Goal: Find specific page/section: Find specific page/section

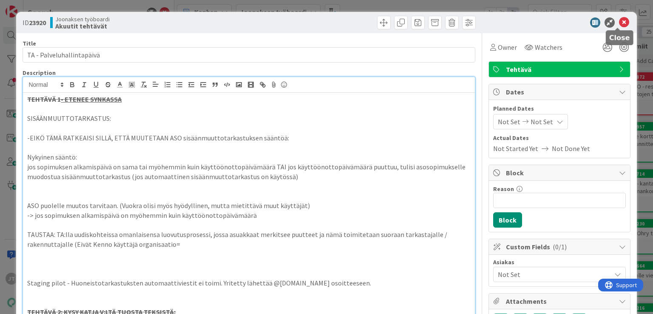
click at [619, 21] on icon at bounding box center [624, 22] width 10 height 10
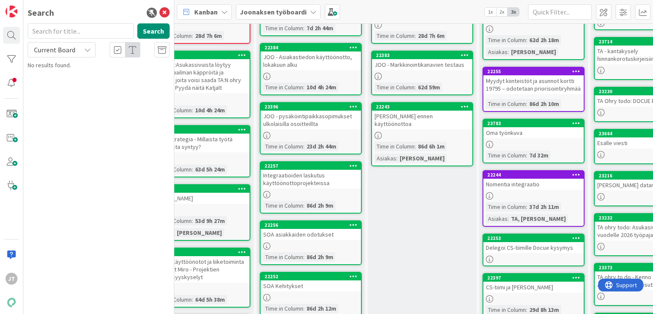
scroll to position [140, 32]
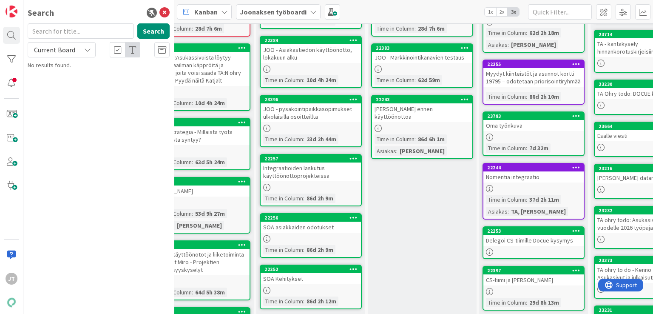
click at [163, 11] on icon at bounding box center [165, 13] width 10 height 10
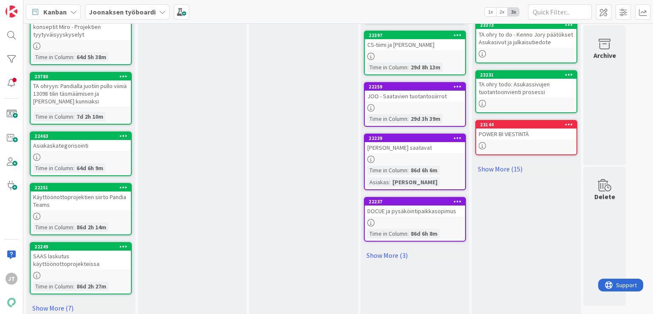
scroll to position [383, 0]
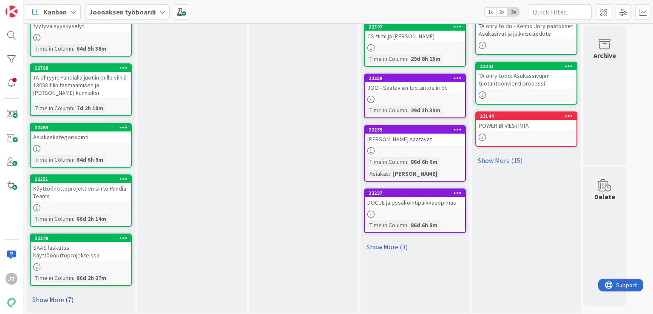
click at [50, 299] on link "Show More (7)" at bounding box center [81, 300] width 102 height 14
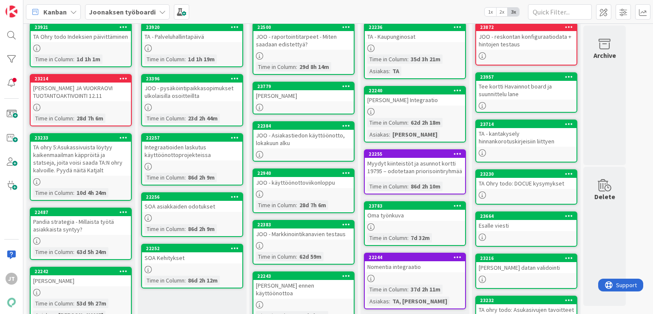
scroll to position [0, 0]
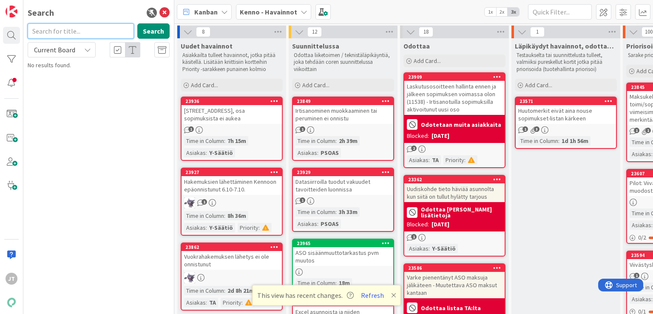
click at [75, 31] on input "text" at bounding box center [81, 30] width 106 height 15
type input "23878"
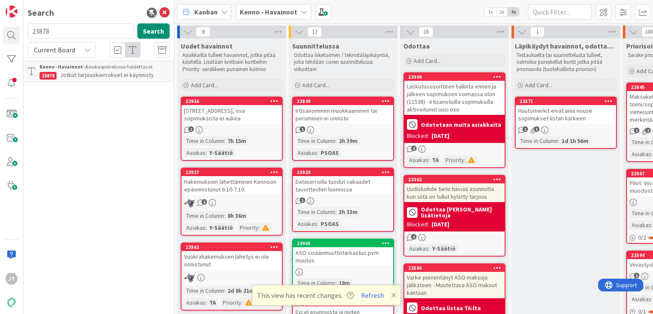
click at [87, 79] on p "Jotkut tarjouskierrokset ei käynnisty" at bounding box center [105, 75] width 130 height 9
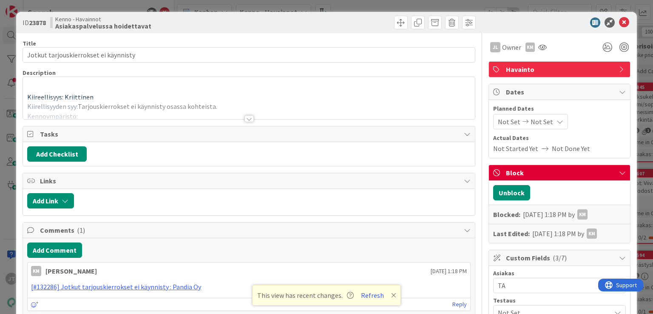
click at [245, 119] on div at bounding box center [249, 118] width 9 height 7
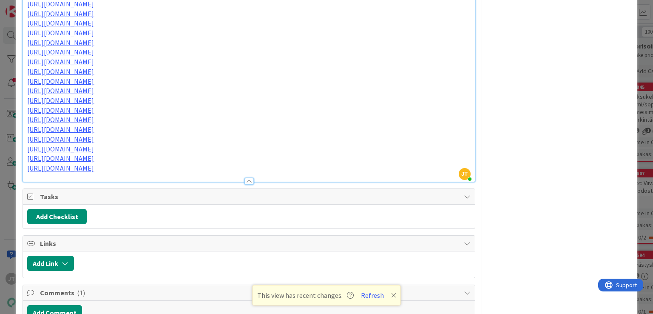
scroll to position [1002, 0]
